Goal: Task Accomplishment & Management: Manage account settings

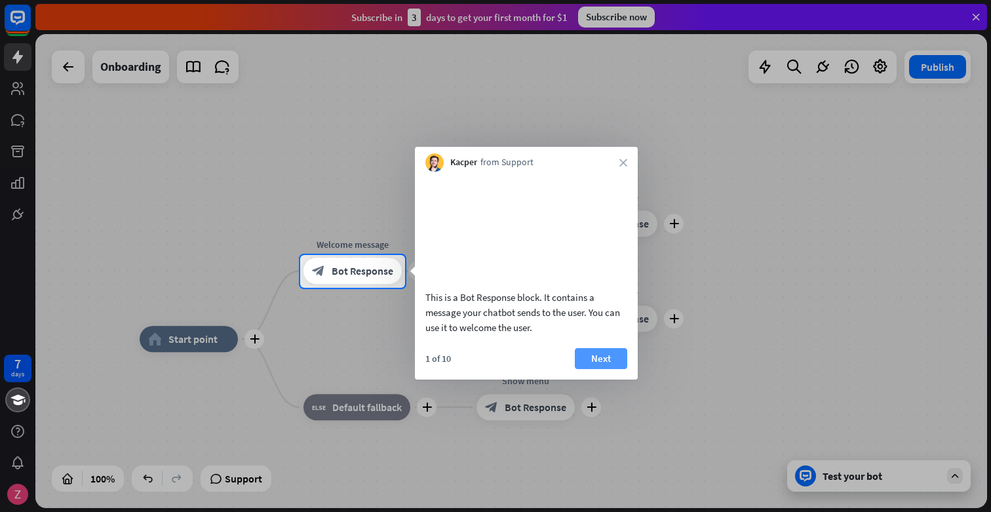
click at [604, 369] on button "Next" at bounding box center [601, 358] width 52 height 21
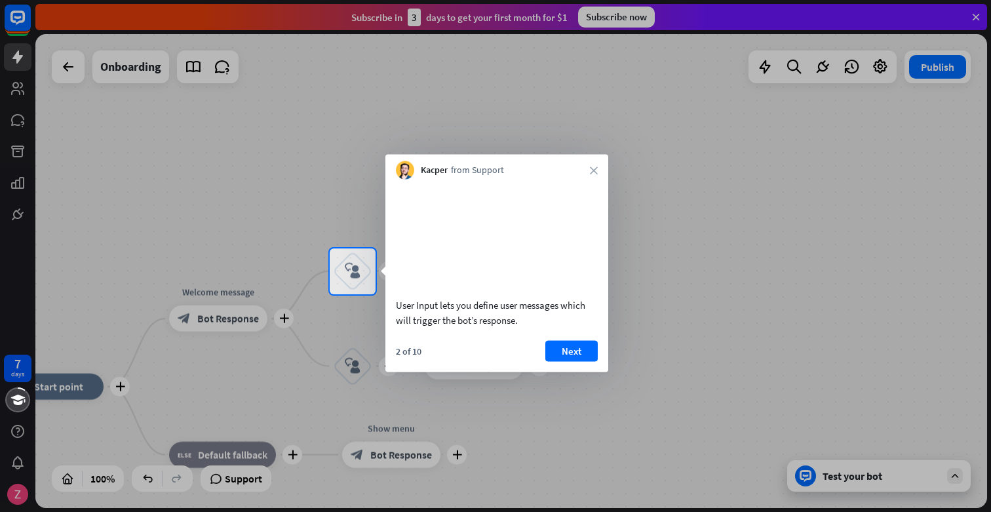
drag, startPoint x: 401, startPoint y: 197, endPoint x: 390, endPoint y: 180, distance: 20.9
click at [390, 180] on div "User Input lets you define user messages which will trigger the bot’s response." at bounding box center [496, 257] width 223 height 155
drag, startPoint x: 473, startPoint y: 14, endPoint x: 473, endPoint y: 23, distance: 9.2
click at [473, 19] on div at bounding box center [495, 124] width 991 height 248
click at [20, 19] on div at bounding box center [495, 124] width 991 height 248
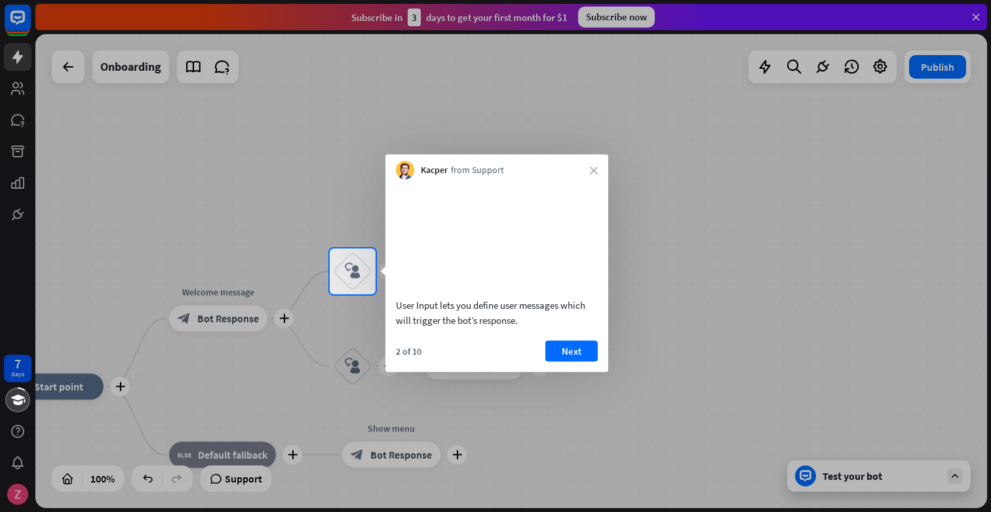
click at [20, 19] on div at bounding box center [495, 124] width 991 height 248
click at [22, 18] on div at bounding box center [495, 124] width 991 height 248
click at [883, 67] on div at bounding box center [495, 124] width 991 height 248
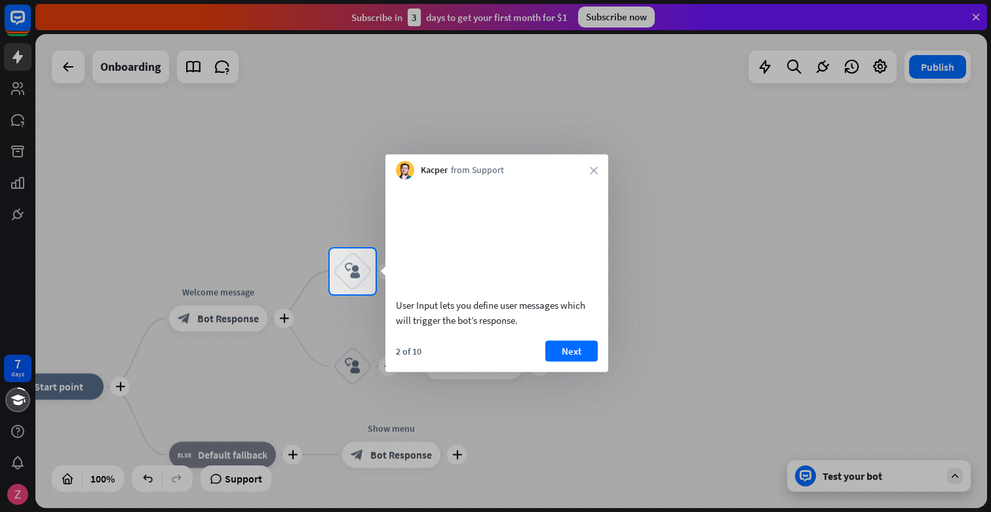
click at [883, 67] on div at bounding box center [495, 124] width 991 height 248
click at [883, 66] on div at bounding box center [495, 124] width 991 height 248
click at [594, 169] on icon "close" at bounding box center [594, 170] width 8 height 8
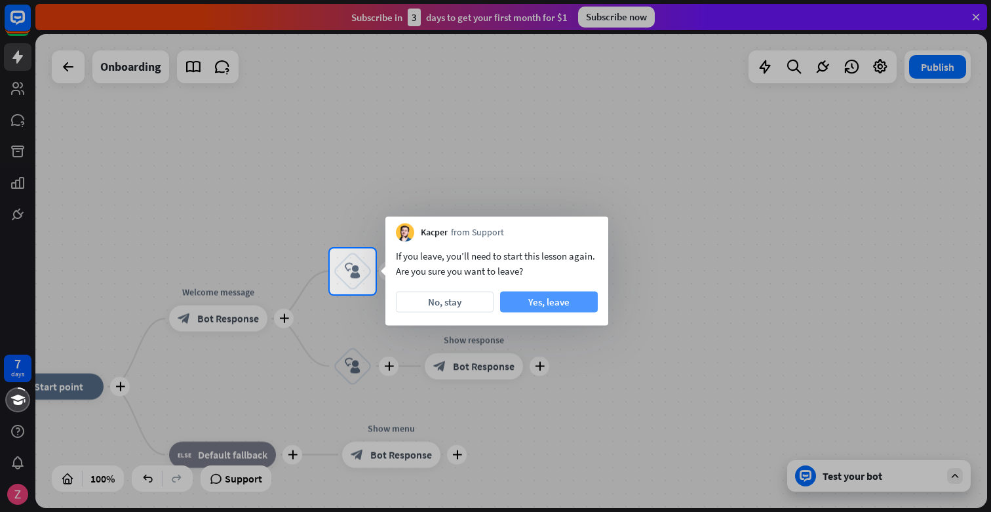
click at [553, 303] on button "Yes, leave" at bounding box center [549, 302] width 98 height 21
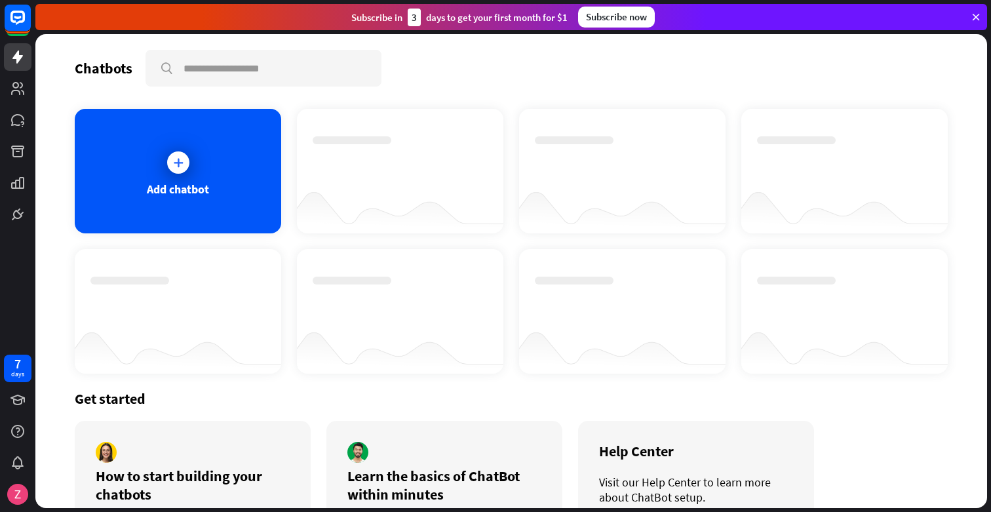
drag, startPoint x: 894, startPoint y: 43, endPoint x: 879, endPoint y: 43, distance: 14.4
click at [879, 43] on div "Chatbots search Add chatbot Get started How to start building your chatbots Wat…" at bounding box center [510, 271] width 951 height 474
click at [9, 501] on div at bounding box center [18, 494] width 28 height 28
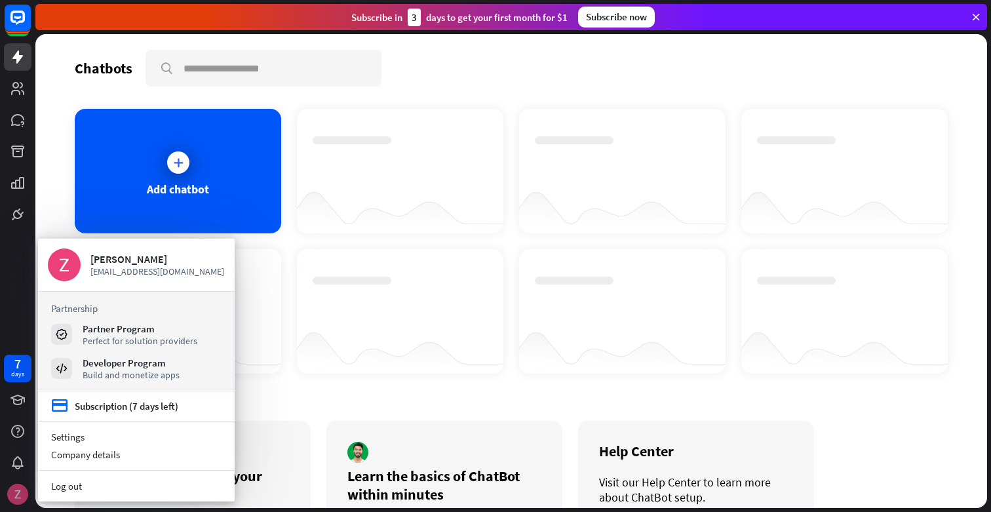
click at [9, 501] on img at bounding box center [17, 494] width 21 height 21
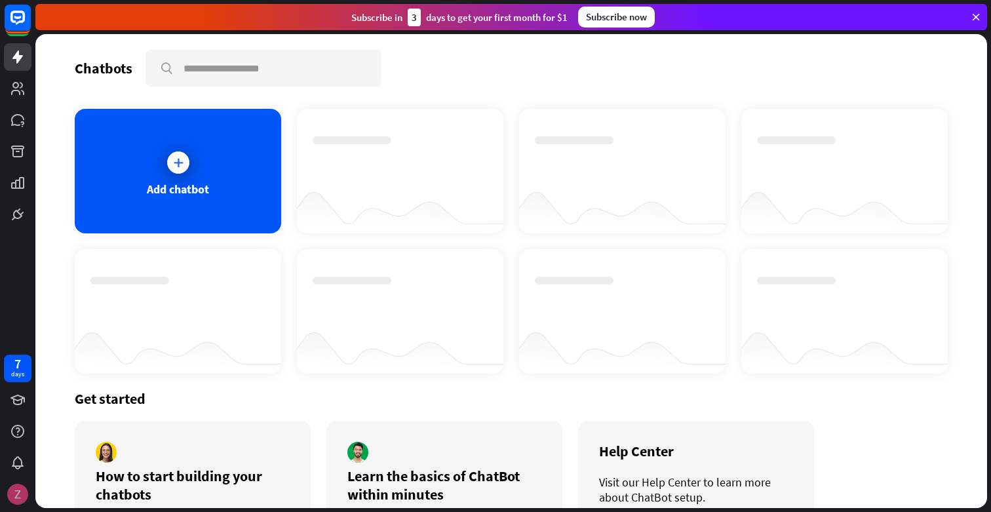
click at [12, 499] on img at bounding box center [17, 494] width 21 height 21
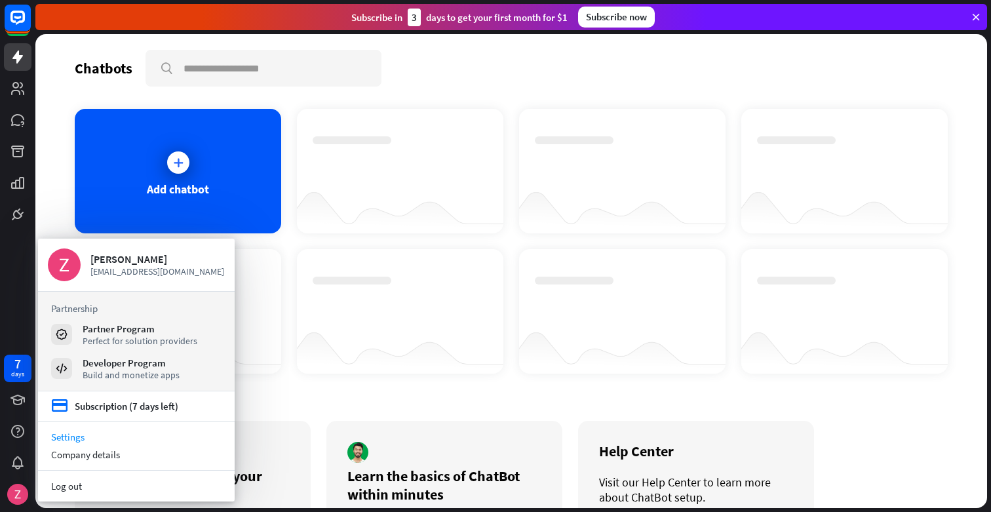
click at [71, 434] on link "Settings" at bounding box center [136, 437] width 197 height 18
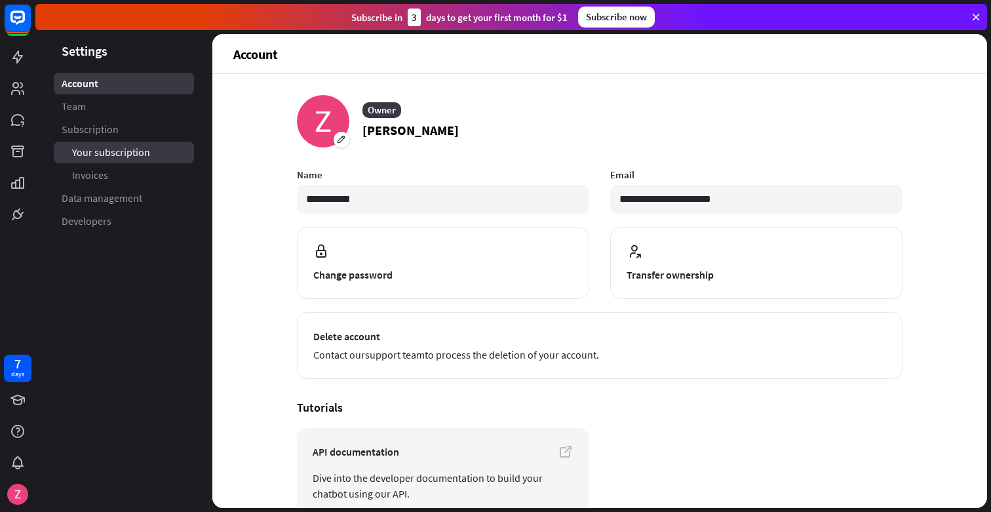
click at [113, 156] on span "Your subscription" at bounding box center [111, 152] width 78 height 14
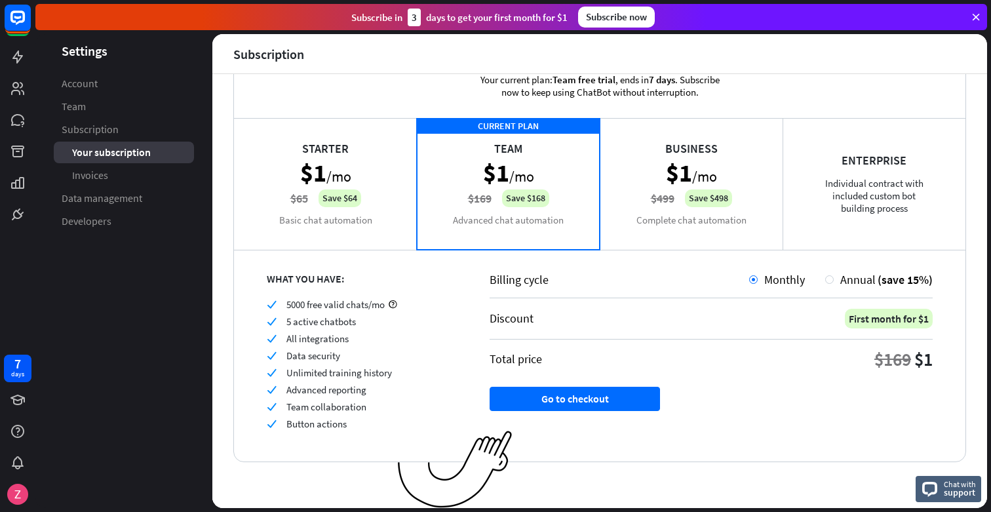
scroll to position [43, 0]
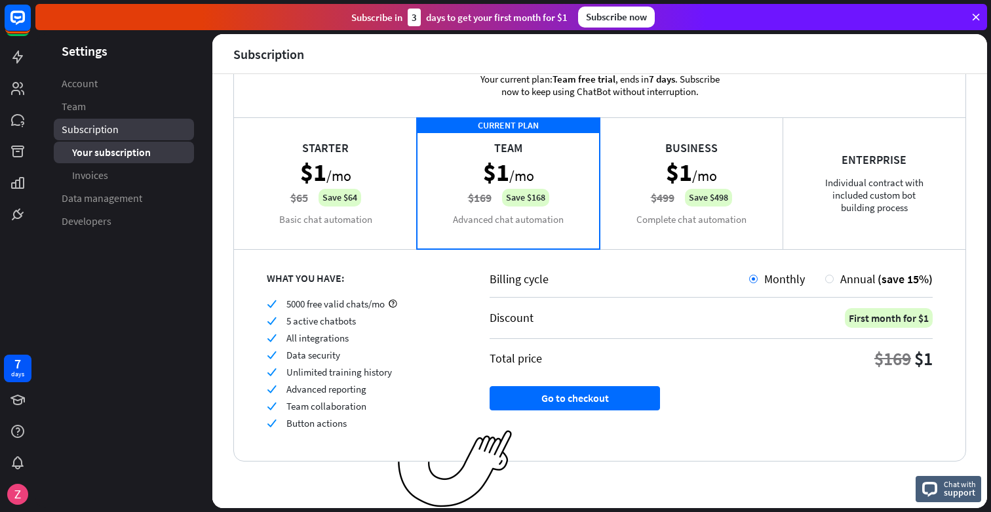
drag, startPoint x: 180, startPoint y: 248, endPoint x: 165, endPoint y: 140, distance: 109.1
click at [179, 236] on aside "Settings Account Team Subscription Your subscription Invoices Data management D…" at bounding box center [123, 271] width 177 height 474
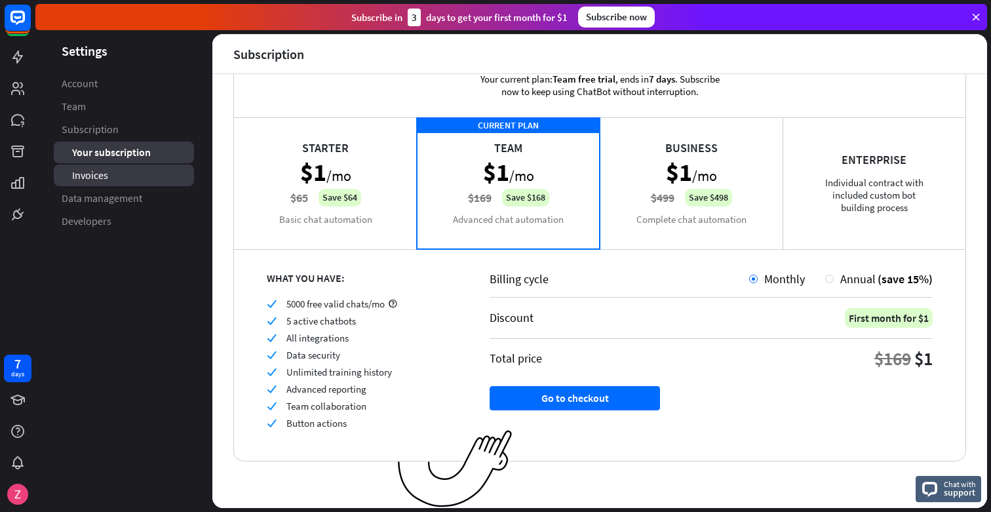
click at [100, 179] on span "Invoices" at bounding box center [90, 175] width 36 height 14
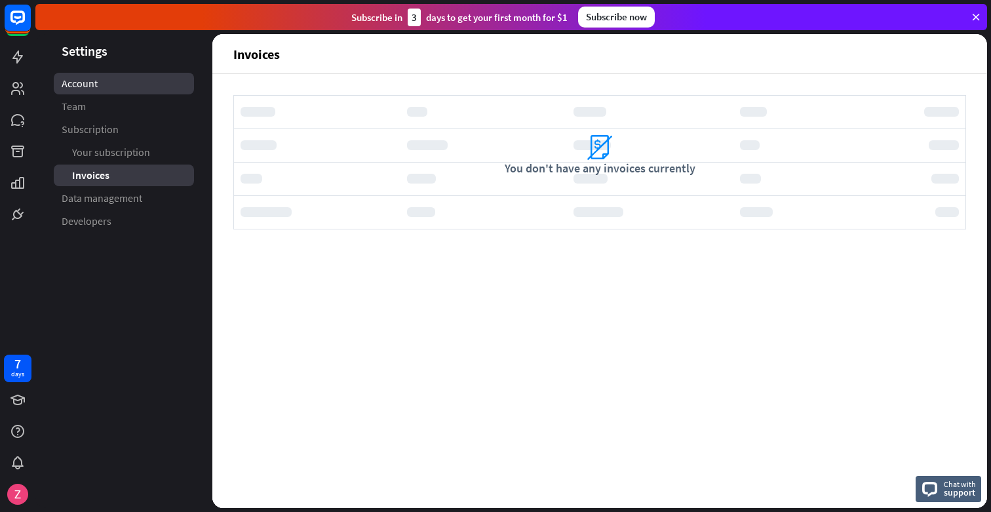
click at [91, 86] on span "Account" at bounding box center [80, 84] width 36 height 14
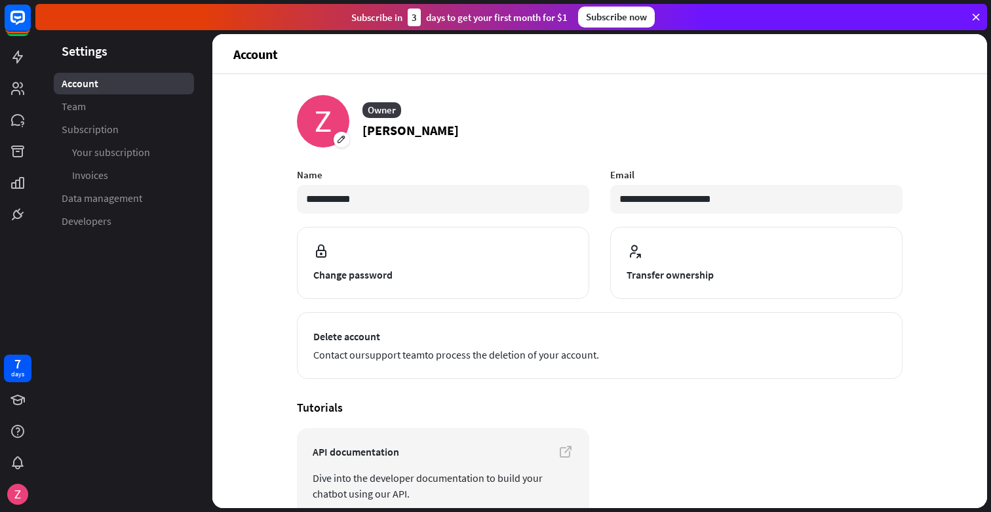
click at [978, 19] on icon at bounding box center [976, 17] width 12 height 12
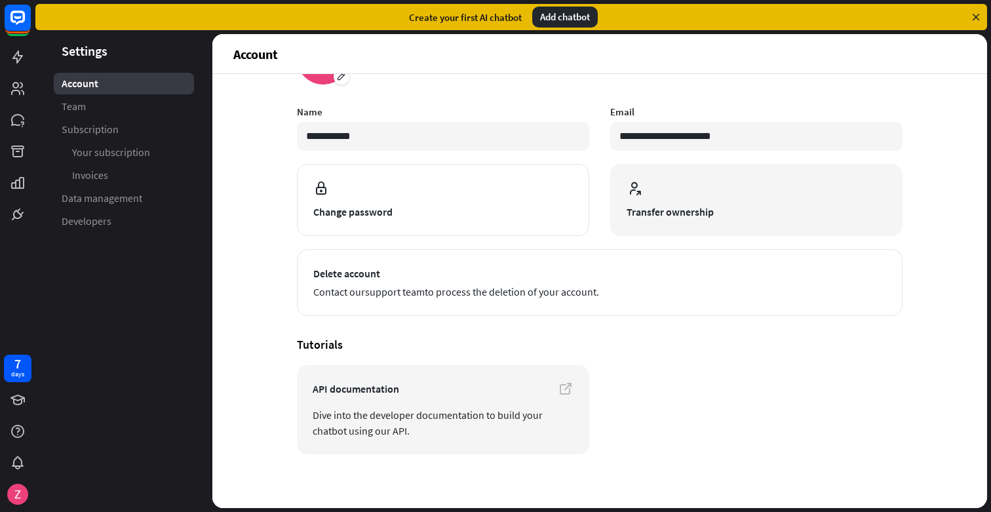
scroll to position [69, 0]
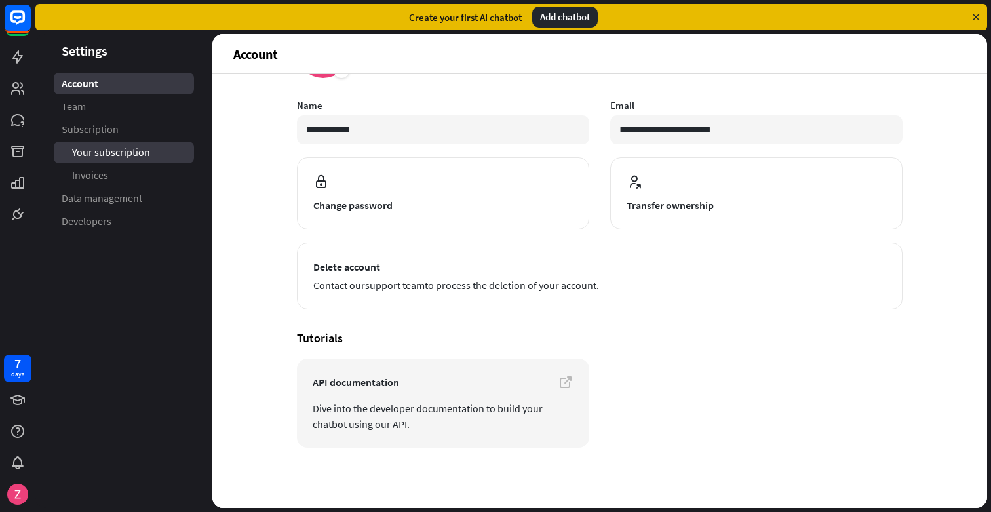
click at [105, 153] on span "Your subscription" at bounding box center [111, 152] width 78 height 14
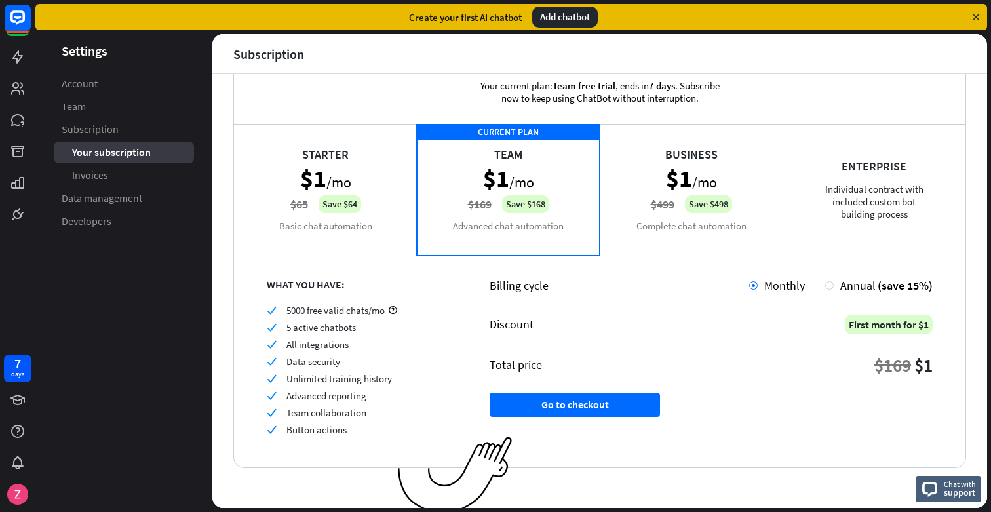
scroll to position [43, 0]
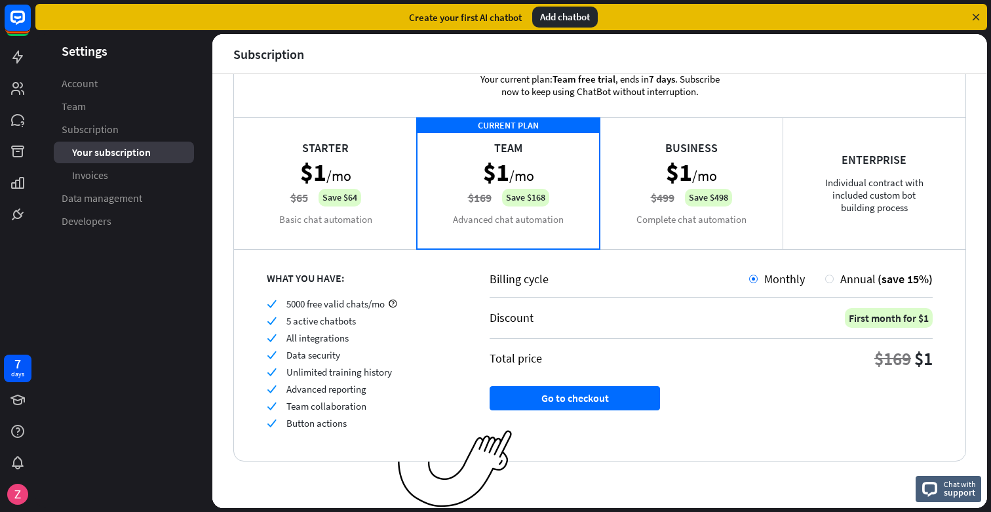
click at [182, 33] on div "Create your first AI chatbot Add chatbot" at bounding box center [512, 17] width 955 height 34
click at [105, 54] on header "Settings" at bounding box center [123, 51] width 177 height 18
click at [92, 54] on header "Settings" at bounding box center [123, 51] width 177 height 18
click at [100, 56] on header "Settings" at bounding box center [123, 51] width 177 height 18
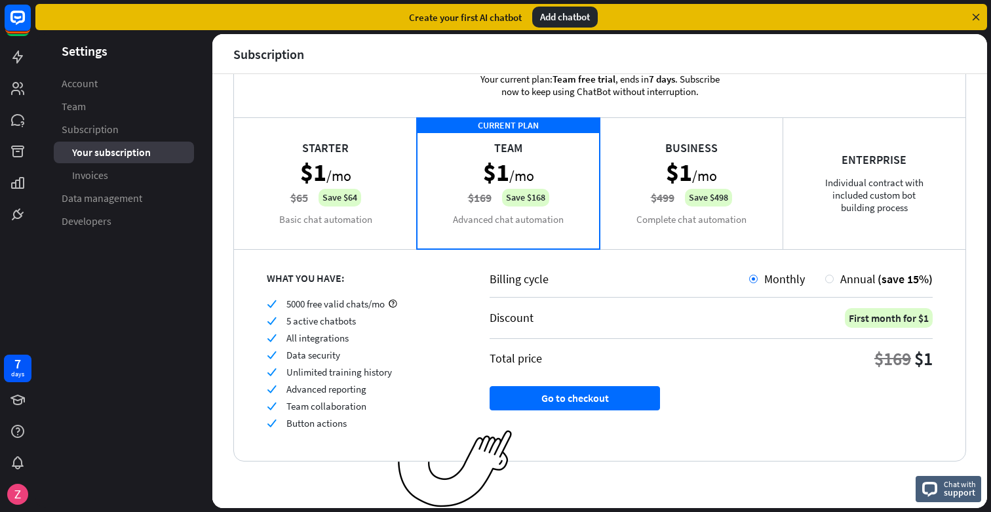
drag, startPoint x: 271, startPoint y: 174, endPoint x: 246, endPoint y: 210, distance: 43.4
click at [245, 210] on div "Starter $1 /mo $65 Save $64 Basic chat automation" at bounding box center [325, 182] width 183 height 131
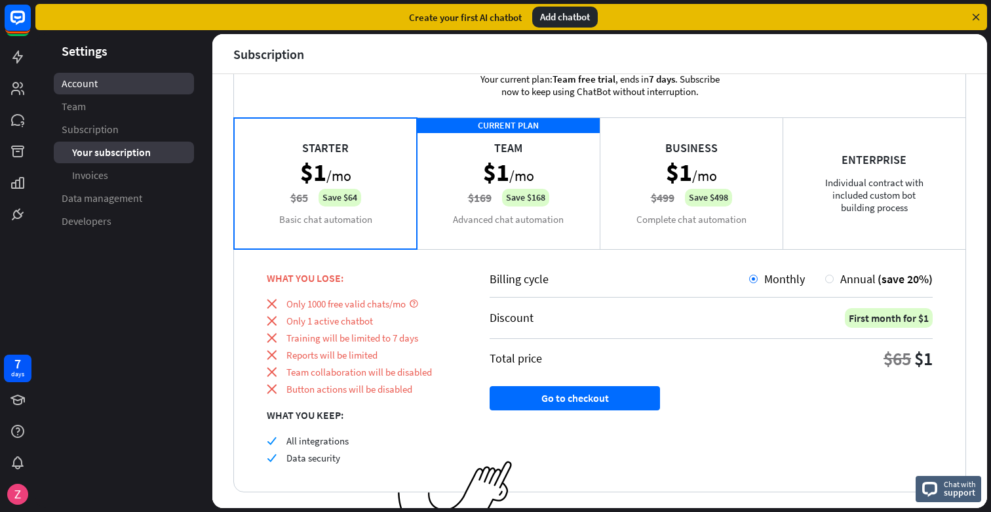
click at [85, 85] on span "Account" at bounding box center [80, 84] width 36 height 14
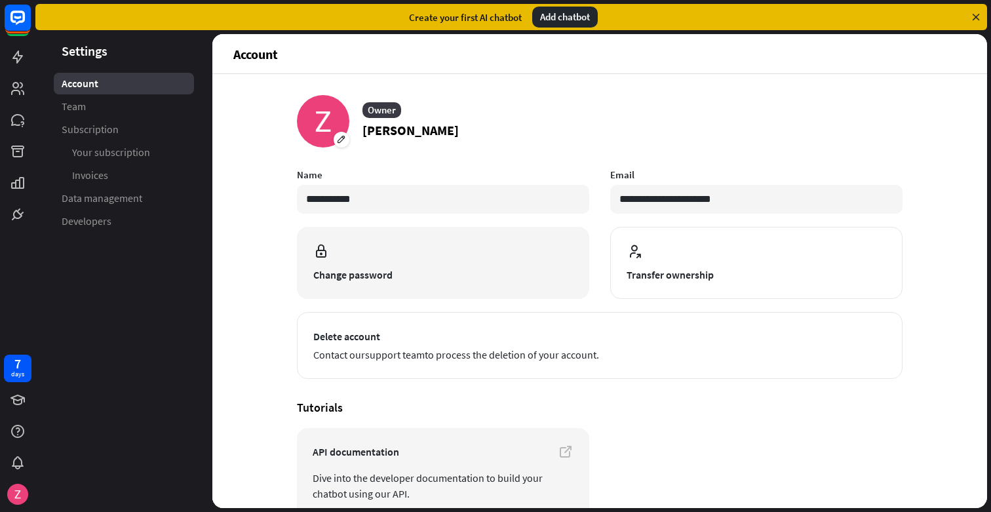
click at [425, 279] on span "Change password" at bounding box center [442, 275] width 259 height 16
click at [375, 276] on span "Change password" at bounding box center [442, 275] width 259 height 16
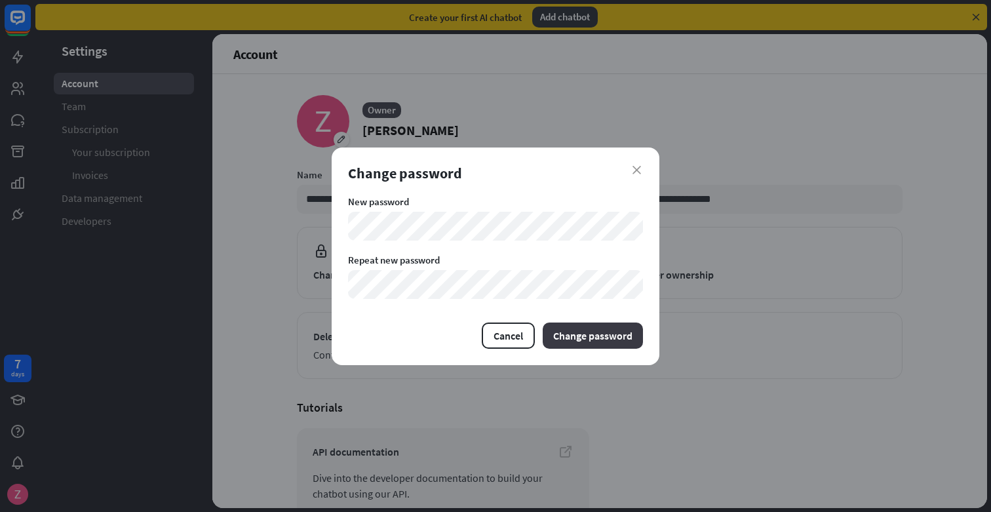
click at [579, 331] on button "Change password" at bounding box center [592, 335] width 100 height 26
click at [330, 229] on div "close Change password New password Repeat new password Cancel Change password" at bounding box center [495, 256] width 991 height 512
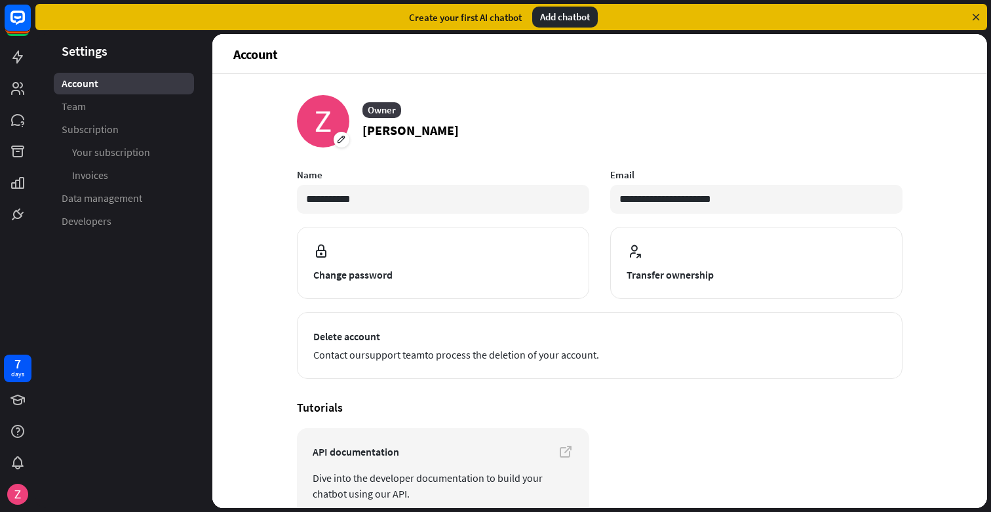
click at [733, 386] on div "close Change password New password Repeat new password Cancel Change password" at bounding box center [495, 256] width 991 height 512
